Goal: Check status: Check status

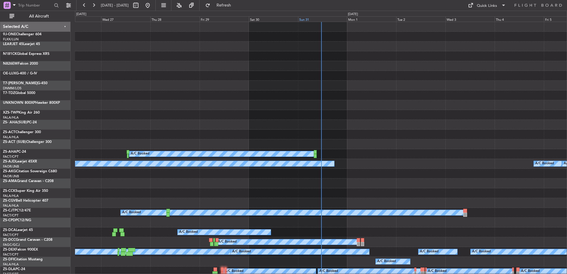
click at [306, 20] on div "Sun 31" at bounding box center [322, 18] width 49 height 5
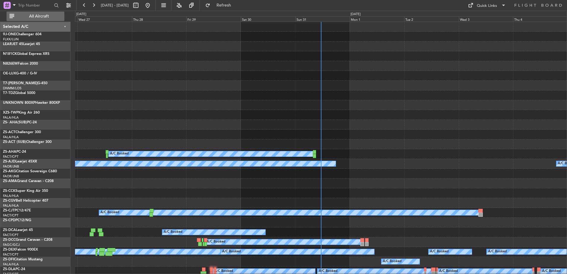
click at [28, 16] on span "All Aircraft" at bounding box center [38, 16] width 47 height 4
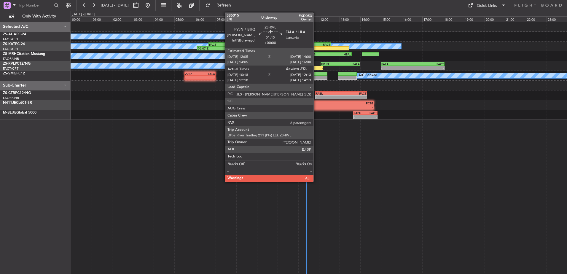
click at [316, 68] on div "-" at bounding box center [312, 68] width 19 height 4
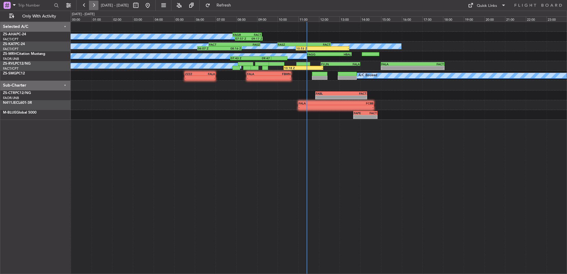
click at [95, 1] on button at bounding box center [93, 5] width 9 height 9
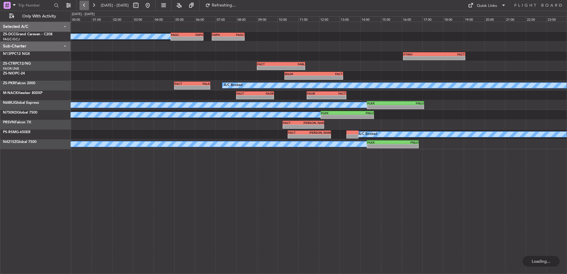
click at [84, 7] on button at bounding box center [83, 5] width 9 height 9
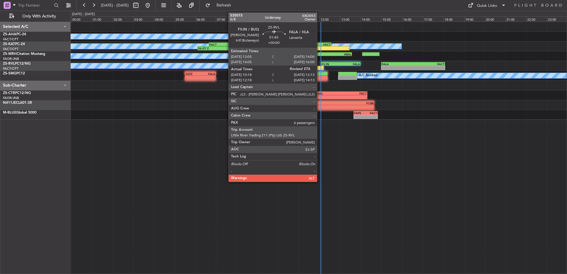
click at [320, 67] on div "-" at bounding box center [313, 68] width 19 height 4
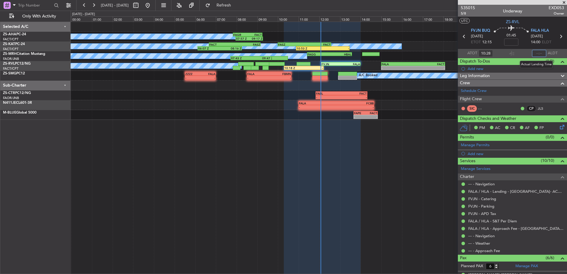
click at [534, 53] on input "text" at bounding box center [539, 53] width 14 height 7
type input "12:04"
click at [565, 1] on span at bounding box center [564, 2] width 6 height 5
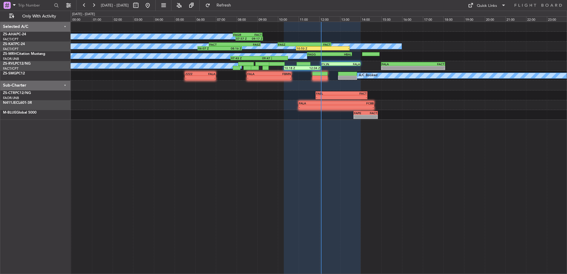
type input "0"
